Goal: Information Seeking & Learning: Learn about a topic

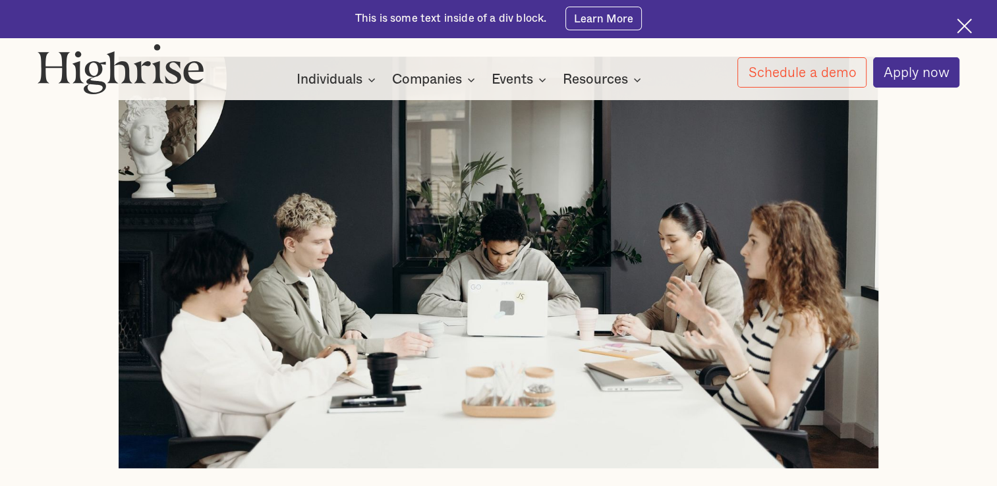
scroll to position [704, 0]
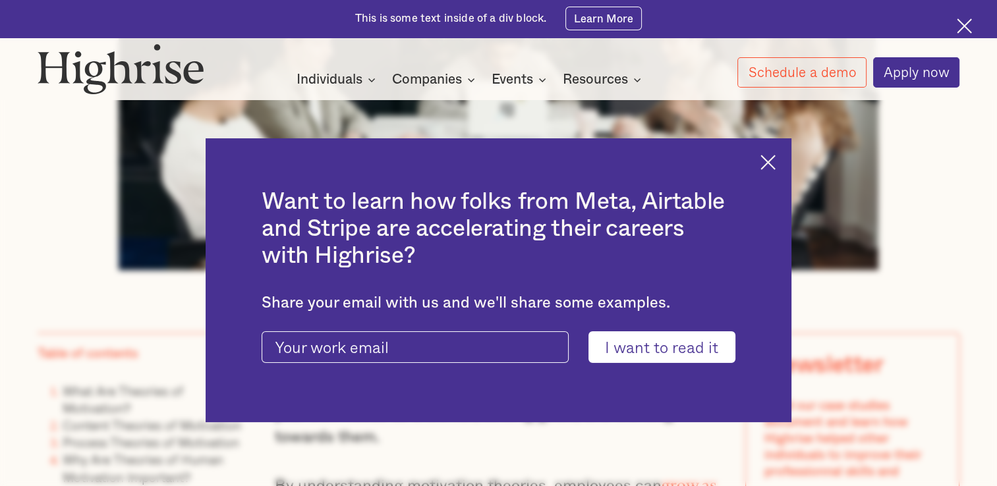
click at [775, 148] on div "Want to learn how folks from Meta, Airtable and Stripe are accelerating their c…" at bounding box center [499, 280] width 586 height 284
click at [769, 165] on img at bounding box center [767, 162] width 15 height 15
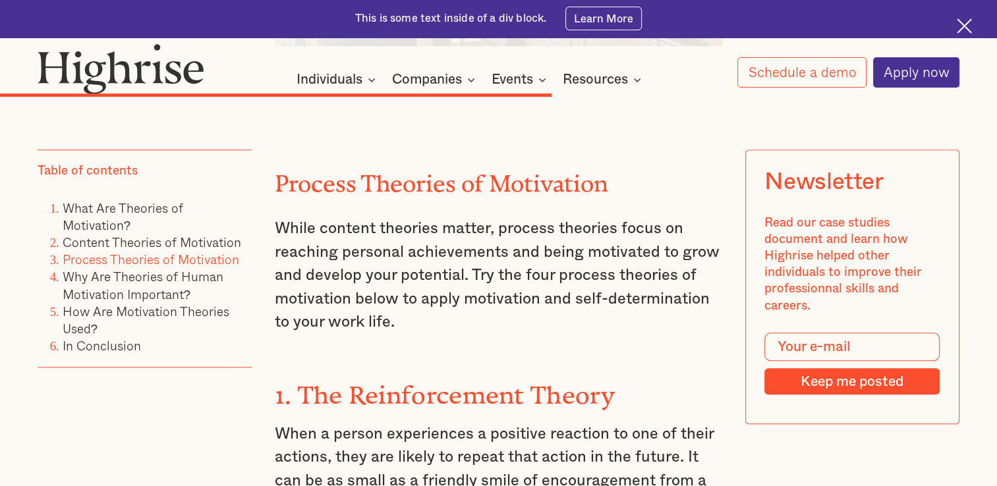
scroll to position [5784, 0]
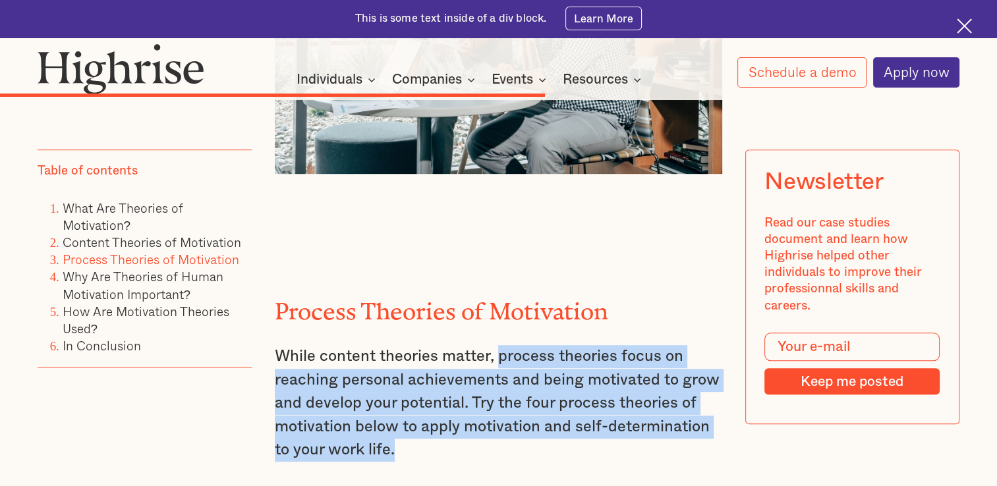
drag, startPoint x: 501, startPoint y: 215, endPoint x: 551, endPoint y: 315, distance: 111.4
click at [551, 345] on p "While content theories matter, process theories focus on reaching personal achi…" at bounding box center [499, 403] width 448 height 117
copy p "process theories focus on reaching personal achievements and being motivated to…"
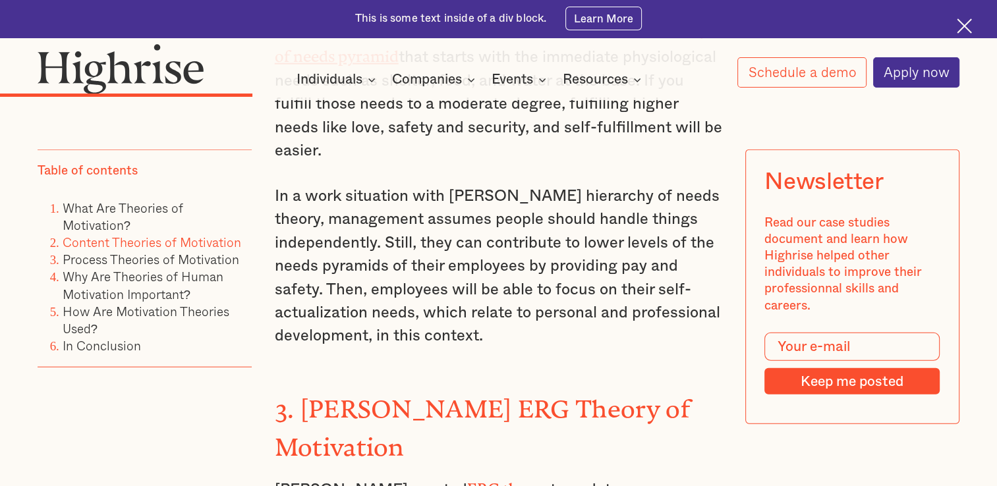
scroll to position [3029, 0]
